Goal: Book appointment/travel/reservation

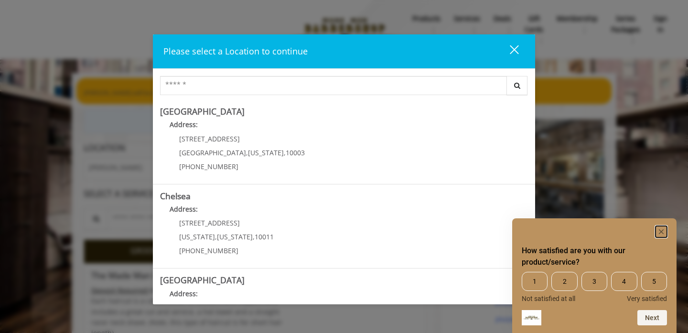
click at [661, 232] on icon "Hide survey" at bounding box center [661, 231] width 5 height 5
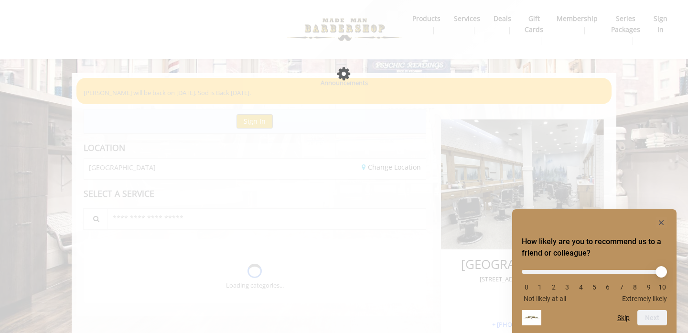
scroll to position [19, 0]
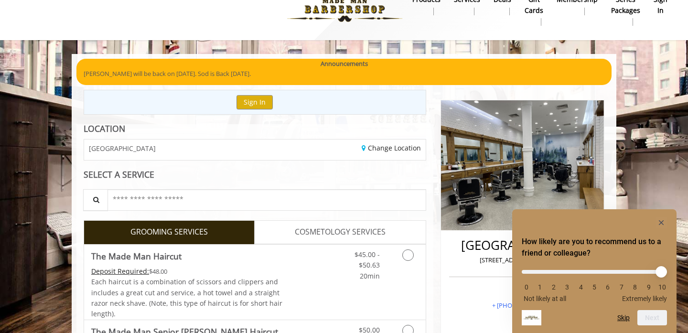
click at [238, 178] on div "SELECT A SERVICE" at bounding box center [255, 174] width 343 height 9
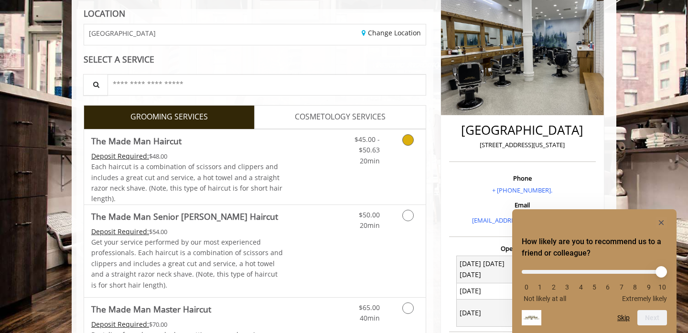
scroll to position [172, 0]
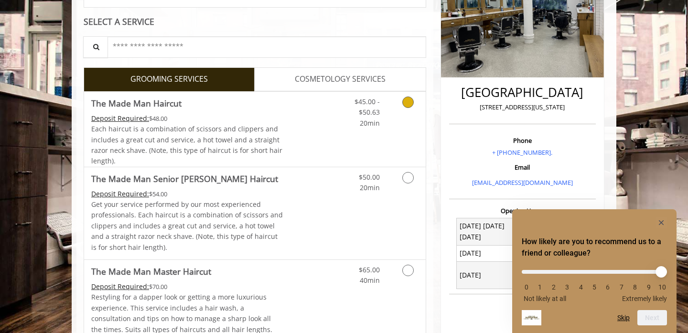
click at [212, 132] on span "Each haircut is a combination of scissors and clippers and includes a great cut…" at bounding box center [186, 144] width 191 height 41
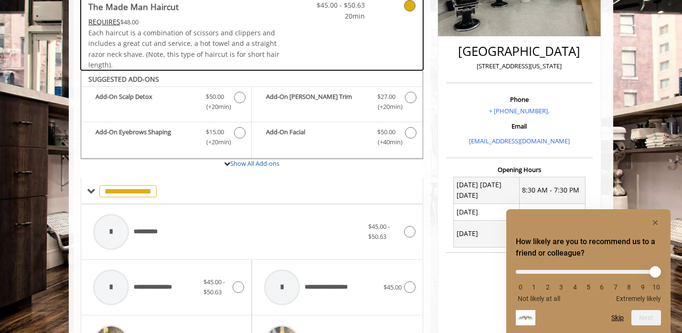
scroll to position [283, 0]
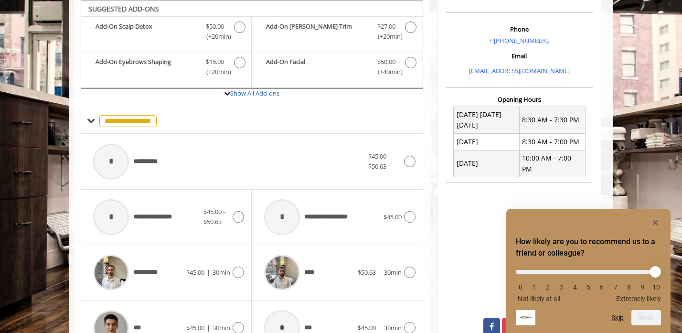
click at [74, 257] on div "**********" at bounding box center [252, 195] width 357 height 672
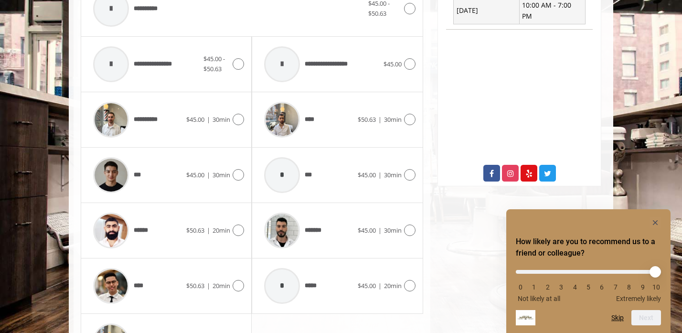
scroll to position [455, 0]
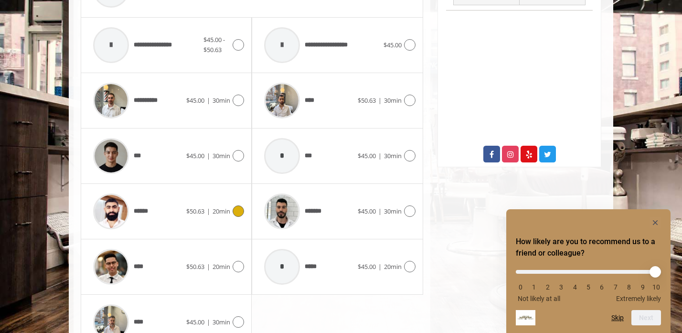
click at [236, 216] on icon at bounding box center [238, 211] width 11 height 11
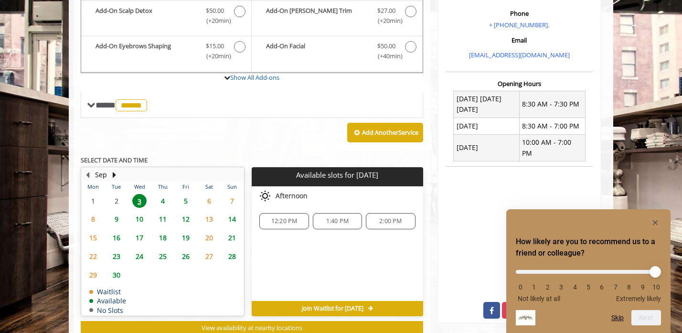
scroll to position [284, 0]
